Goal: Task Accomplishment & Management: Manage account settings

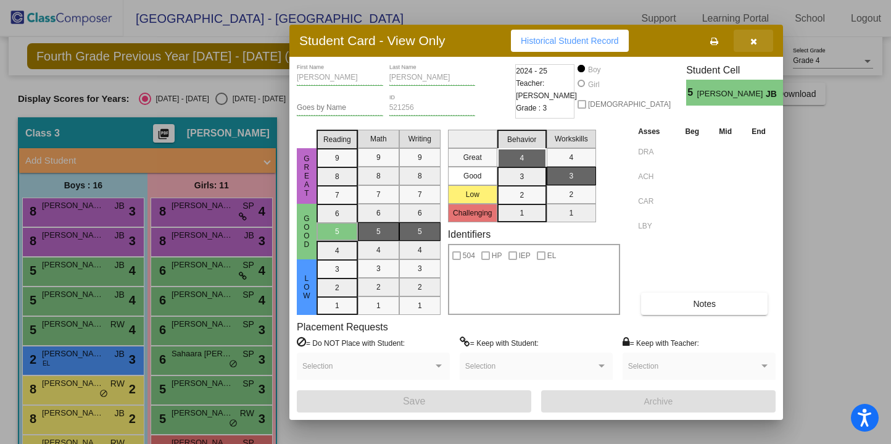
click at [752, 38] on icon "button" at bounding box center [753, 41] width 7 height 9
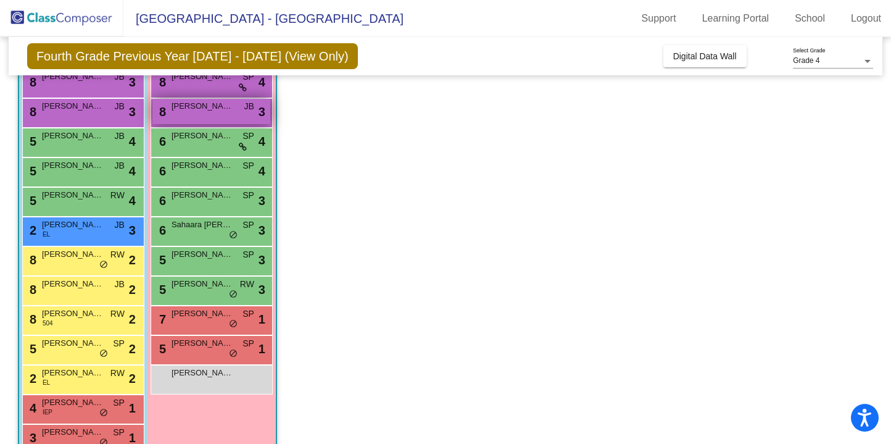
scroll to position [130, 0]
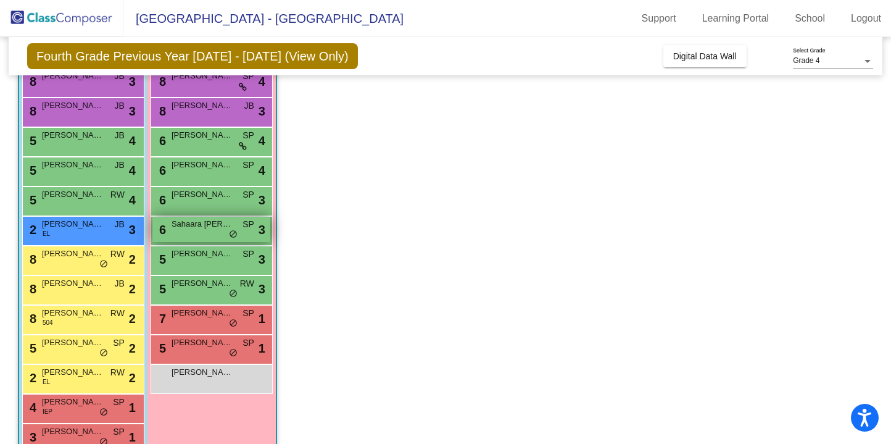
click at [234, 229] on div "6 Sahaara [PERSON_NAME] lock do_not_disturb_alt 3" at bounding box center [211, 229] width 118 height 25
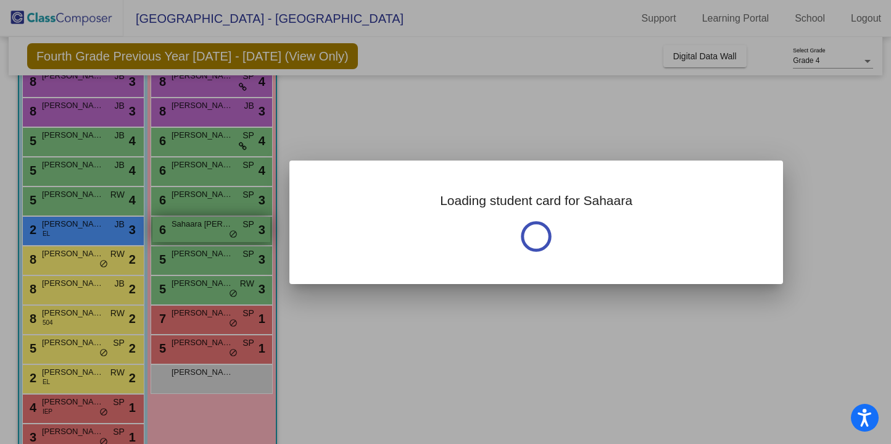
click at [234, 229] on div at bounding box center [445, 222] width 891 height 444
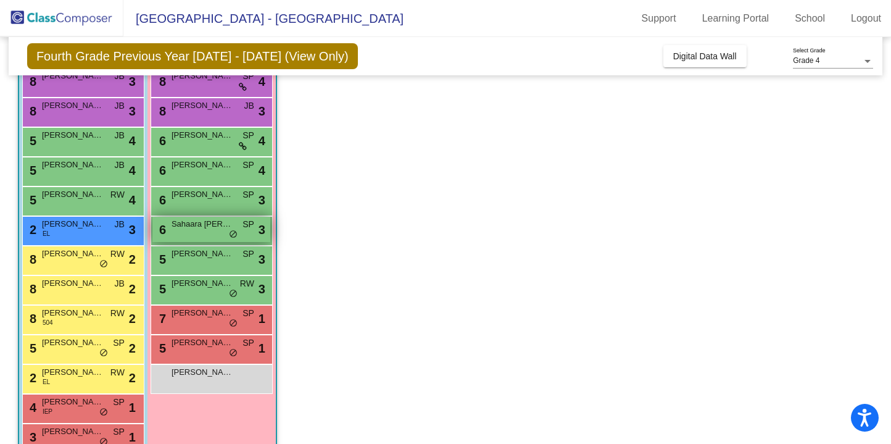
click at [234, 229] on div "6 Sahaara [PERSON_NAME] lock do_not_disturb_alt 3" at bounding box center [211, 229] width 118 height 25
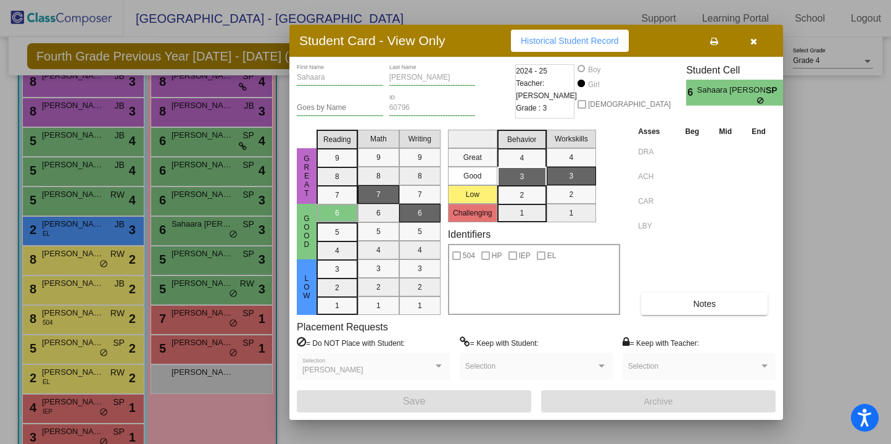
click at [755, 38] on icon "button" at bounding box center [753, 41] width 7 height 9
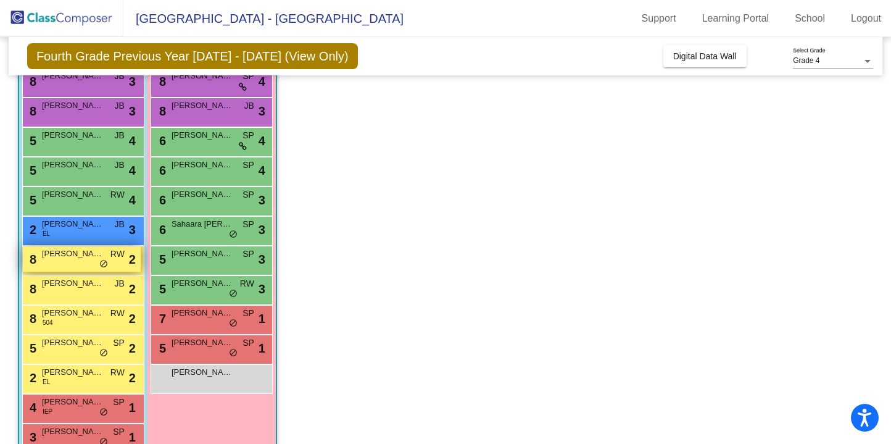
click at [107, 265] on span "do_not_disturb_alt" at bounding box center [103, 264] width 9 height 10
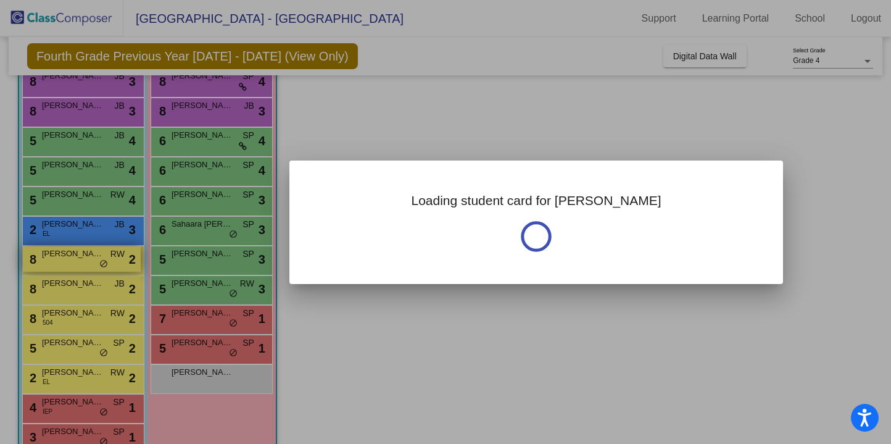
click at [107, 265] on div at bounding box center [445, 222] width 891 height 444
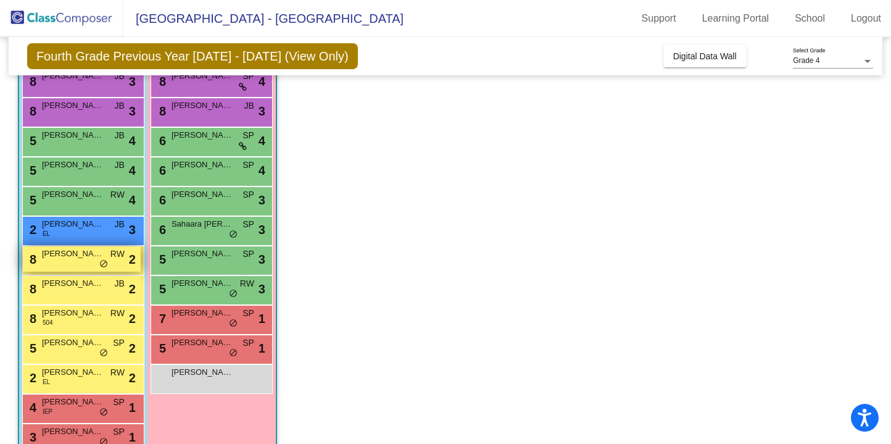
click at [107, 265] on span "do_not_disturb_alt" at bounding box center [103, 264] width 9 height 10
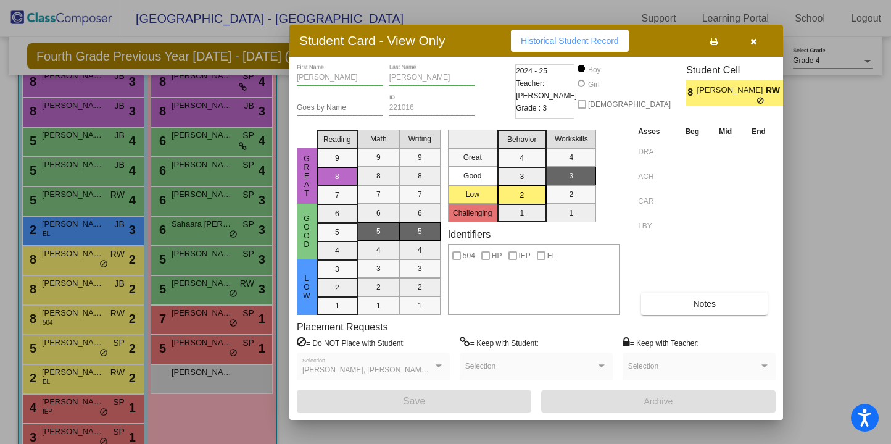
click at [757, 43] on button "button" at bounding box center [753, 41] width 39 height 22
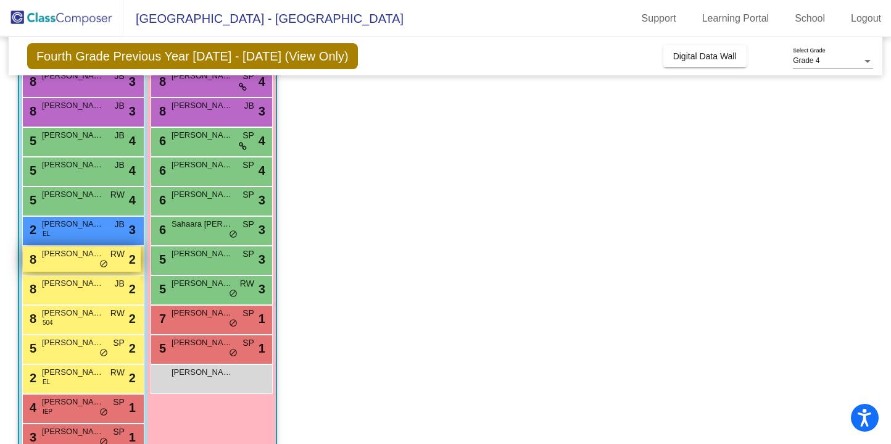
click at [94, 255] on span "[PERSON_NAME]" at bounding box center [73, 253] width 62 height 12
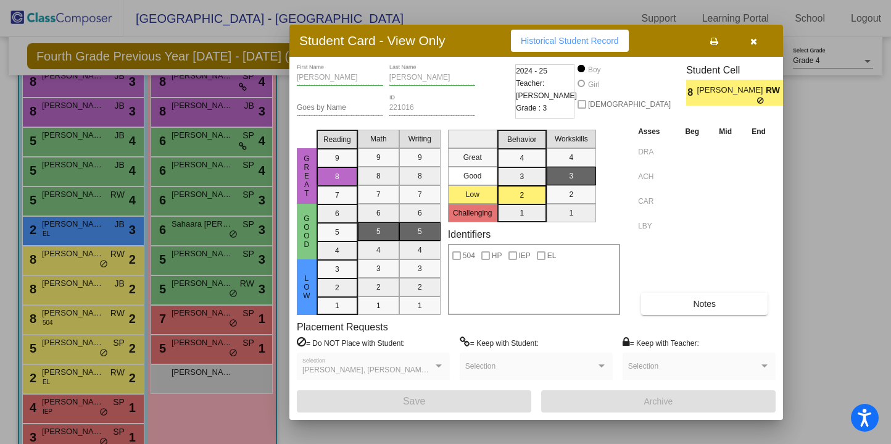
scroll to position [0, 0]
click at [431, 369] on span "[PERSON_NAME], [PERSON_NAME], [GEOGRAPHIC_DATA][PERSON_NAME]" at bounding box center [436, 369] width 268 height 9
click at [435, 366] on div at bounding box center [438, 366] width 11 height 9
click at [754, 41] on icon "button" at bounding box center [753, 41] width 7 height 9
